Goal: Task Accomplishment & Management: Manage account settings

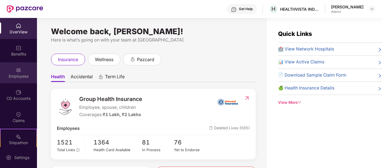
click at [22, 69] on div "Employees" at bounding box center [18, 72] width 37 height 21
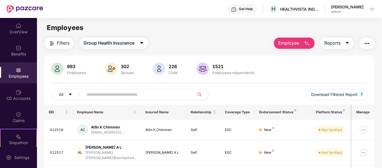
click at [106, 96] on input "text" at bounding box center [136, 94] width 100 height 8
type input "*"
type input "*****"
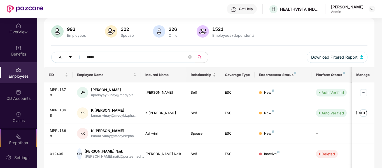
scroll to position [37, 0]
click at [359, 91] on img at bounding box center [363, 92] width 9 height 9
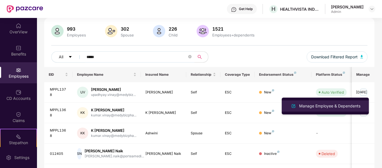
click at [324, 104] on div "Manage Employee & Dependents" at bounding box center [329, 106] width 63 height 6
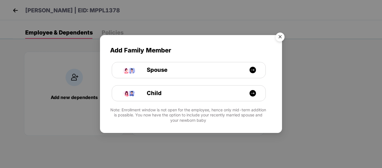
click at [279, 37] on img "Close" at bounding box center [280, 38] width 16 height 16
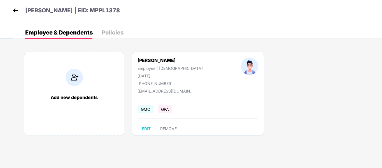
click at [16, 12] on img at bounding box center [15, 10] width 8 height 8
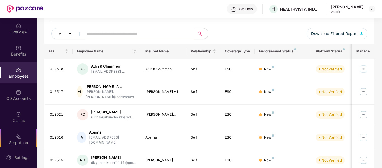
scroll to position [61, 0]
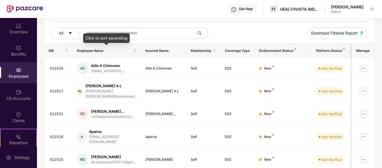
click at [117, 29] on input "text" at bounding box center [136, 33] width 100 height 8
type input "*****"
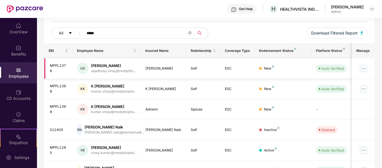
click at [364, 71] on img at bounding box center [363, 68] width 9 height 9
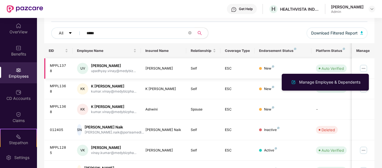
click at [303, 67] on div "New" at bounding box center [283, 68] width 48 height 5
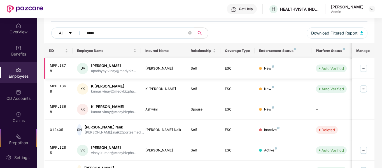
click at [110, 69] on div "upadhyay.vinay@medybiz..." at bounding box center [113, 70] width 45 height 5
click at [83, 68] on div "UV" at bounding box center [82, 68] width 11 height 11
click at [101, 65] on div "[PERSON_NAME]" at bounding box center [113, 65] width 45 height 5
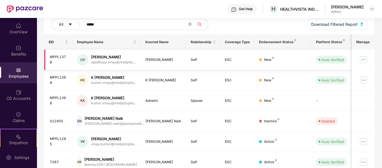
scroll to position [74, 0]
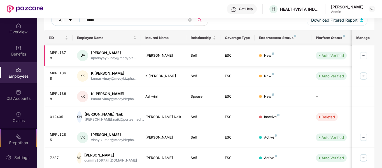
click at [368, 52] on img at bounding box center [363, 55] width 9 height 9
click at [227, 60] on td "ESC" at bounding box center [237, 55] width 34 height 20
click at [359, 54] on img at bounding box center [363, 55] width 9 height 9
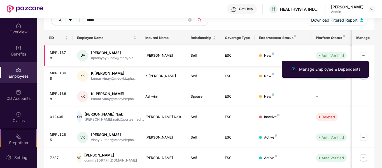
click at [263, 54] on div "New" at bounding box center [283, 55] width 48 height 5
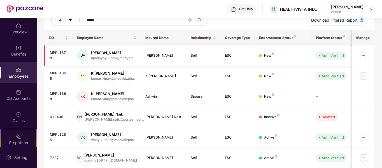
click at [60, 55] on div "MPPL1378" at bounding box center [59, 55] width 18 height 11
click at [364, 55] on img at bounding box center [363, 55] width 9 height 9
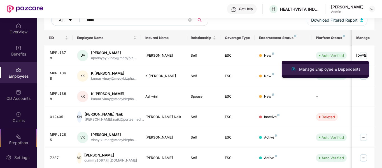
click at [308, 69] on div "Manage Employee & Dependents" at bounding box center [329, 69] width 63 height 6
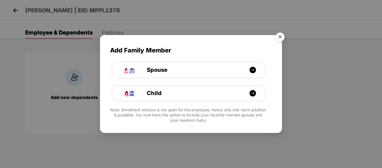
click at [274, 40] on img "Close" at bounding box center [280, 38] width 16 height 16
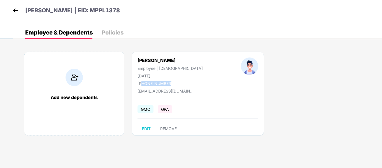
drag, startPoint x: 170, startPoint y: 83, endPoint x: 142, endPoint y: 83, distance: 28.0
click at [142, 83] on div "[PHONE_NUMBER]" at bounding box center [169, 83] width 65 height 5
click at [190, 82] on div "[PERSON_NAME] Employee | [DEMOGRAPHIC_DATA] [DATE] [PHONE_NUMBER]" at bounding box center [169, 71] width 103 height 28
click at [114, 30] on div "Policies" at bounding box center [113, 33] width 22 height 6
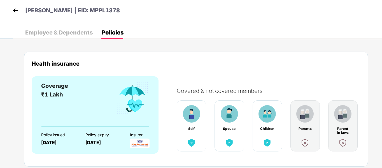
click at [68, 30] on div "Employee & Dependents" at bounding box center [58, 33] width 67 height 6
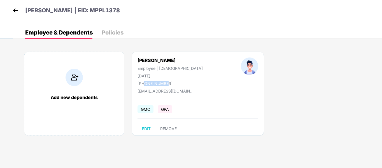
drag, startPoint x: 167, startPoint y: 84, endPoint x: 145, endPoint y: 83, distance: 22.1
click at [145, 83] on div "[PHONE_NUMBER]" at bounding box center [169, 83] width 65 height 5
drag, startPoint x: 172, startPoint y: 83, endPoint x: 144, endPoint y: 82, distance: 27.7
click at [144, 82] on div "[PHONE_NUMBER]" at bounding box center [169, 83] width 65 height 5
click at [100, 33] on div "Employee & Dependents Policies" at bounding box center [74, 32] width 98 height 12
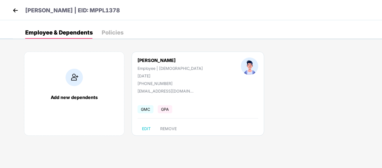
click at [18, 8] on img at bounding box center [15, 10] width 8 height 8
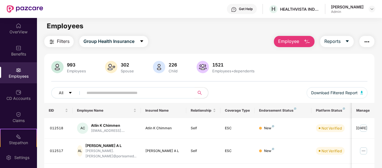
scroll to position [1, 0]
click at [110, 91] on input "text" at bounding box center [136, 93] width 100 height 8
type input "*****"
